Goal: Task Accomplishment & Management: Manage account settings

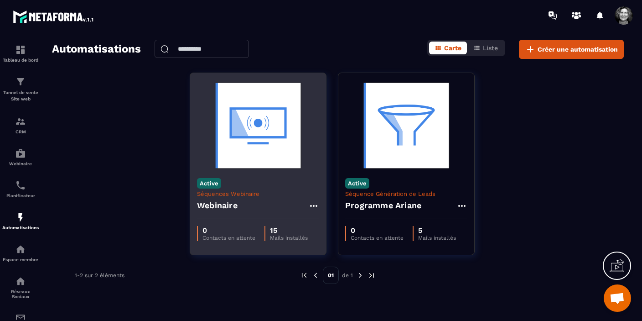
scroll to position [10863, 0]
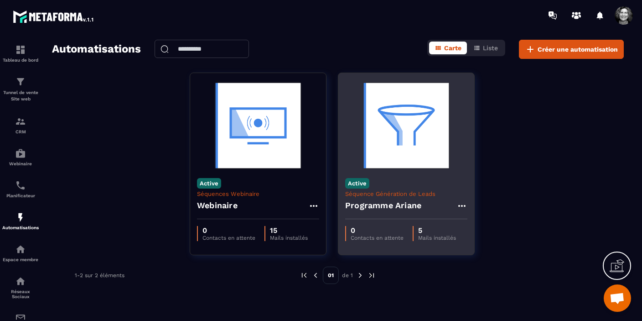
click at [442, 203] on div "Programme Ariane" at bounding box center [406, 208] width 122 height 22
click at [389, 207] on h4 "Programme Ariane" at bounding box center [383, 205] width 76 height 13
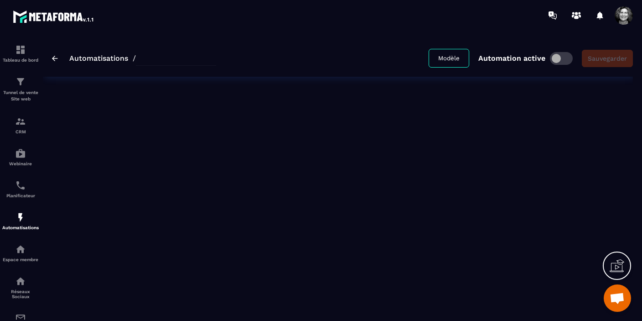
type input "**********"
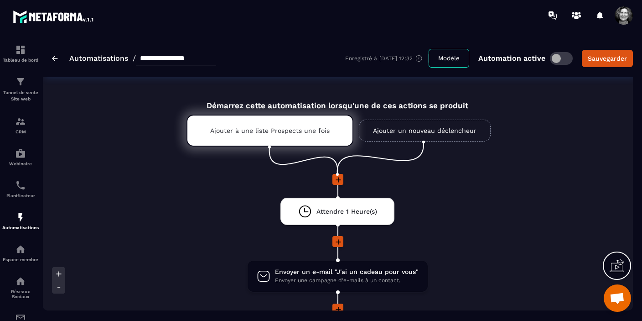
scroll to position [0, 113]
click at [278, 131] on p "Ajouter à une liste Prospects une fois" at bounding box center [269, 130] width 120 height 7
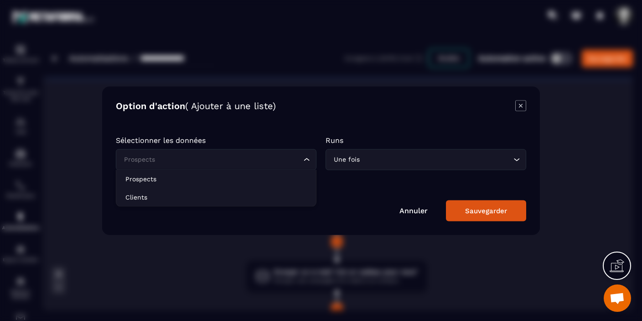
click at [308, 160] on icon "Search for option" at bounding box center [306, 159] width 9 height 9
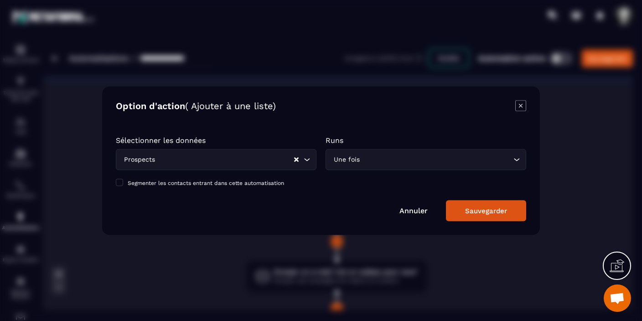
click at [493, 213] on div "Sauvegarder" at bounding box center [486, 210] width 42 height 8
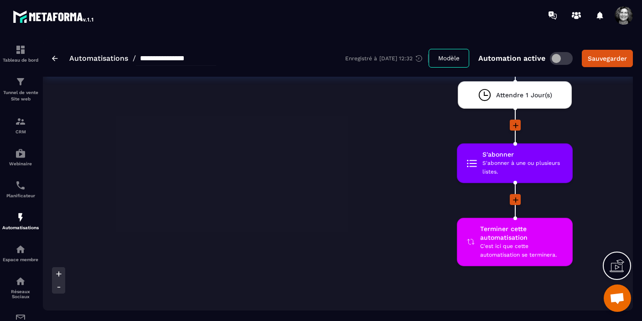
scroll to position [1286, 0]
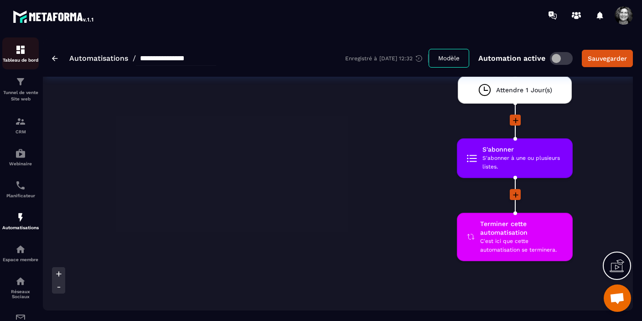
click at [21, 56] on div "Tableau de bord" at bounding box center [20, 53] width 36 height 18
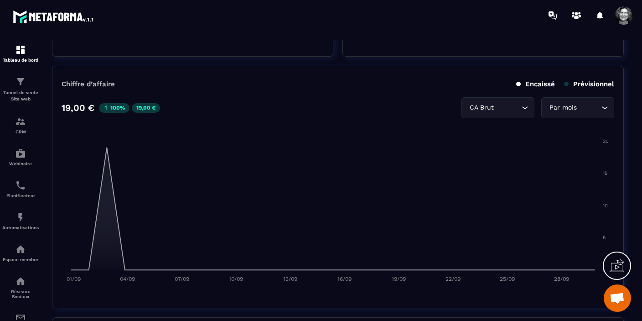
scroll to position [401, 0]
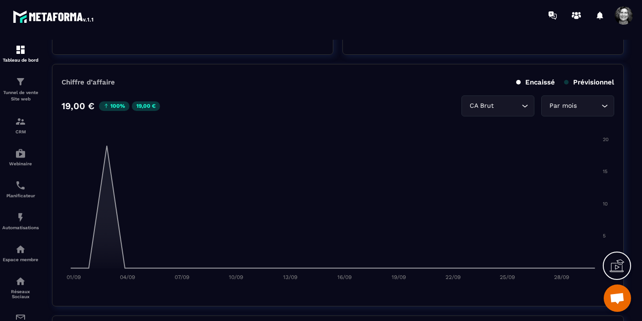
click at [624, 18] on span at bounding box center [624, 15] width 18 height 18
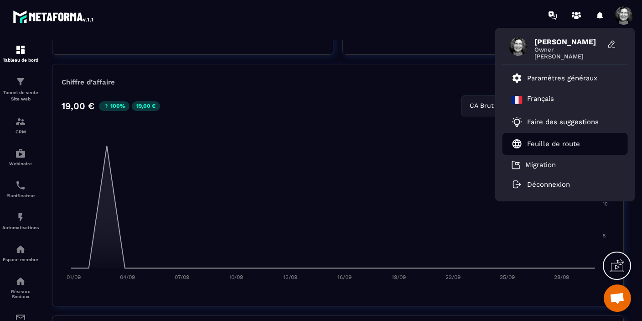
click at [562, 142] on p "Feuille de route" at bounding box center [553, 144] width 53 height 8
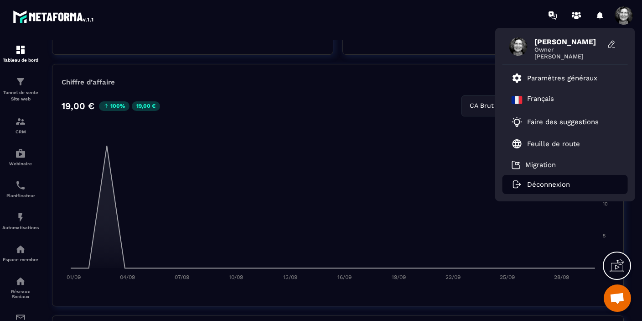
click at [541, 187] on p "Déconnexion" at bounding box center [548, 184] width 43 height 8
